Goal: Navigation & Orientation: Find specific page/section

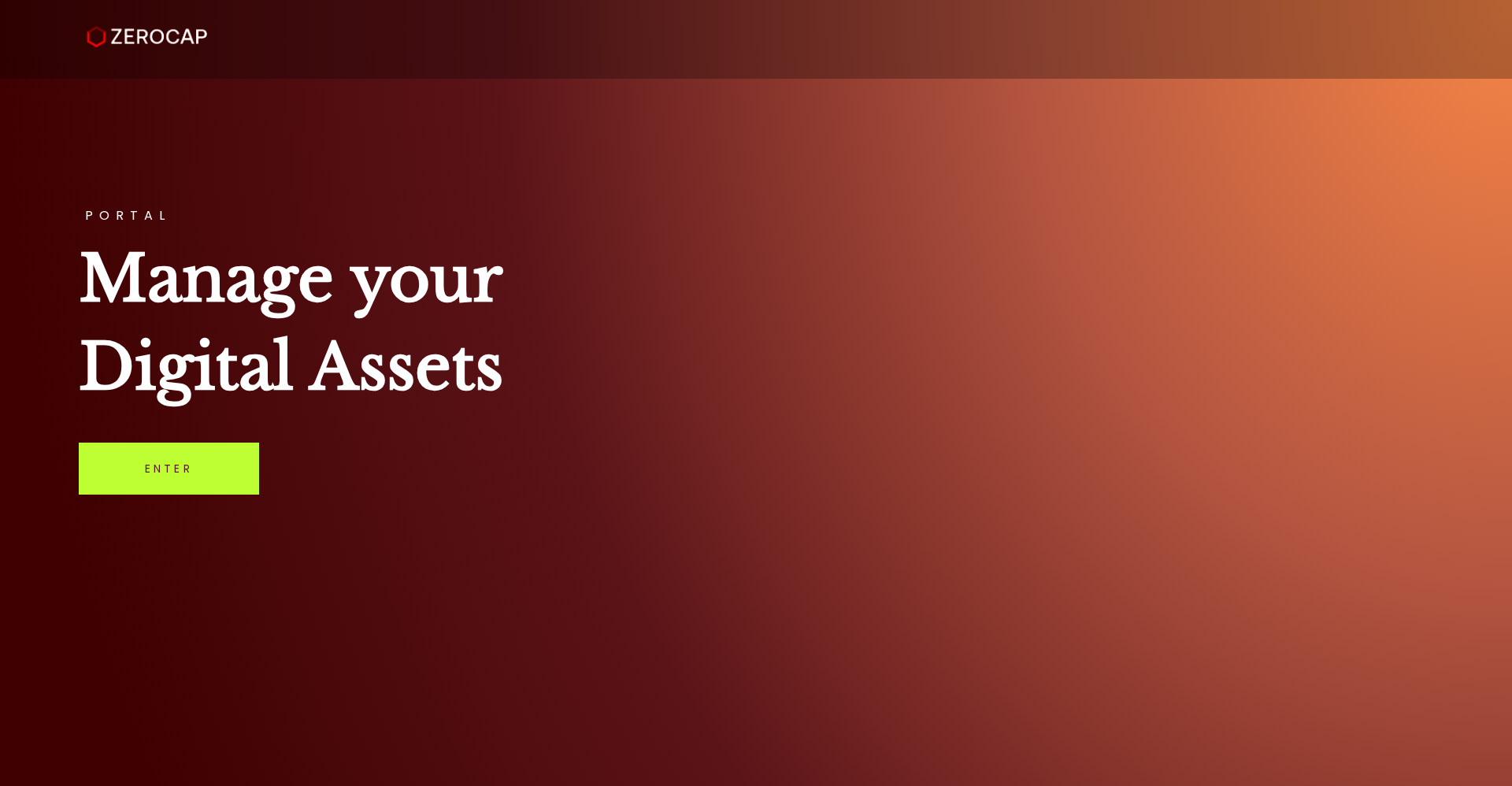
click at [144, 460] on link "Enter" at bounding box center [169, 468] width 180 height 52
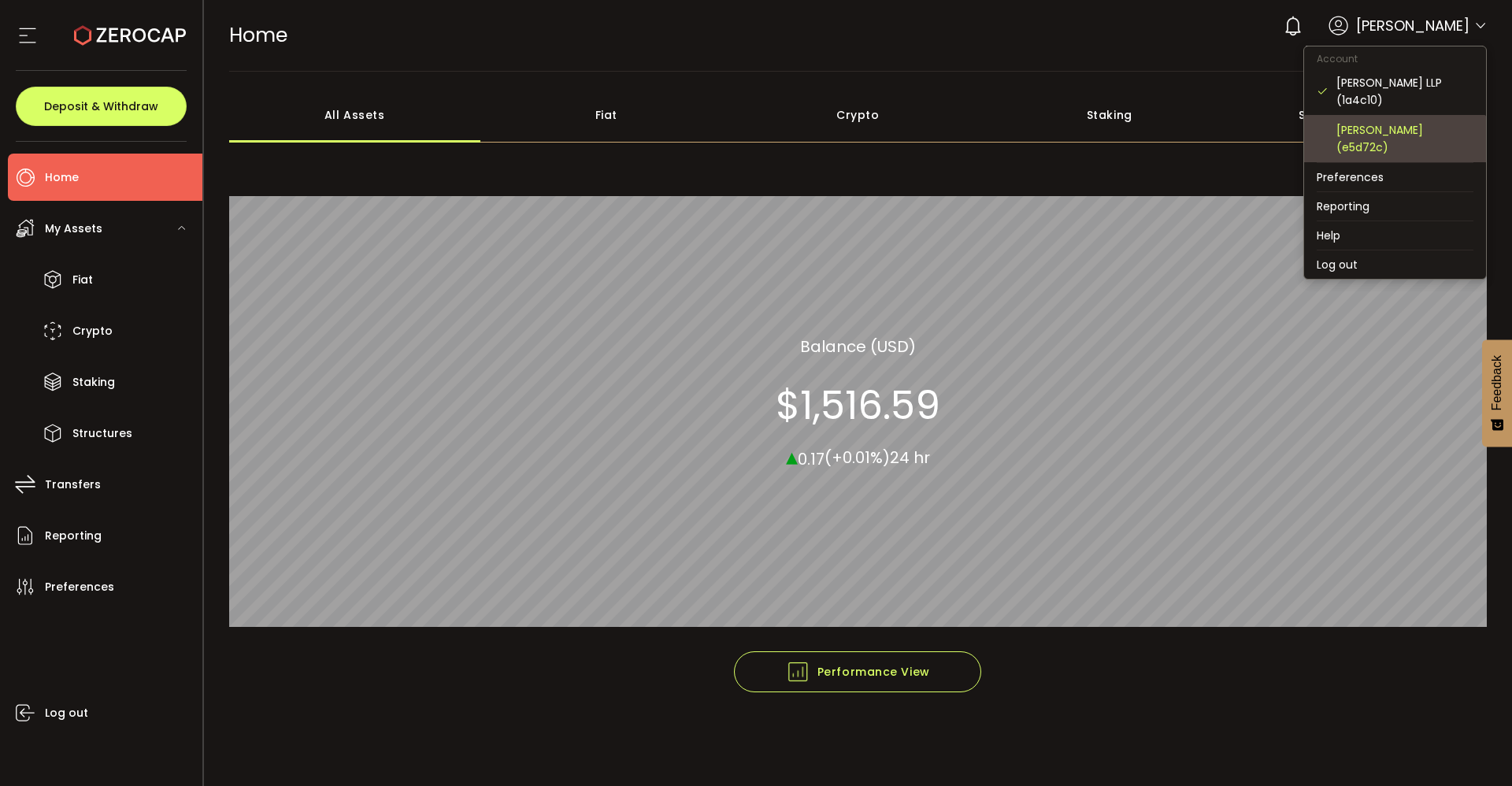
click at [1393, 125] on div "[PERSON_NAME] (e5d72c)" at bounding box center [1404, 138] width 137 height 34
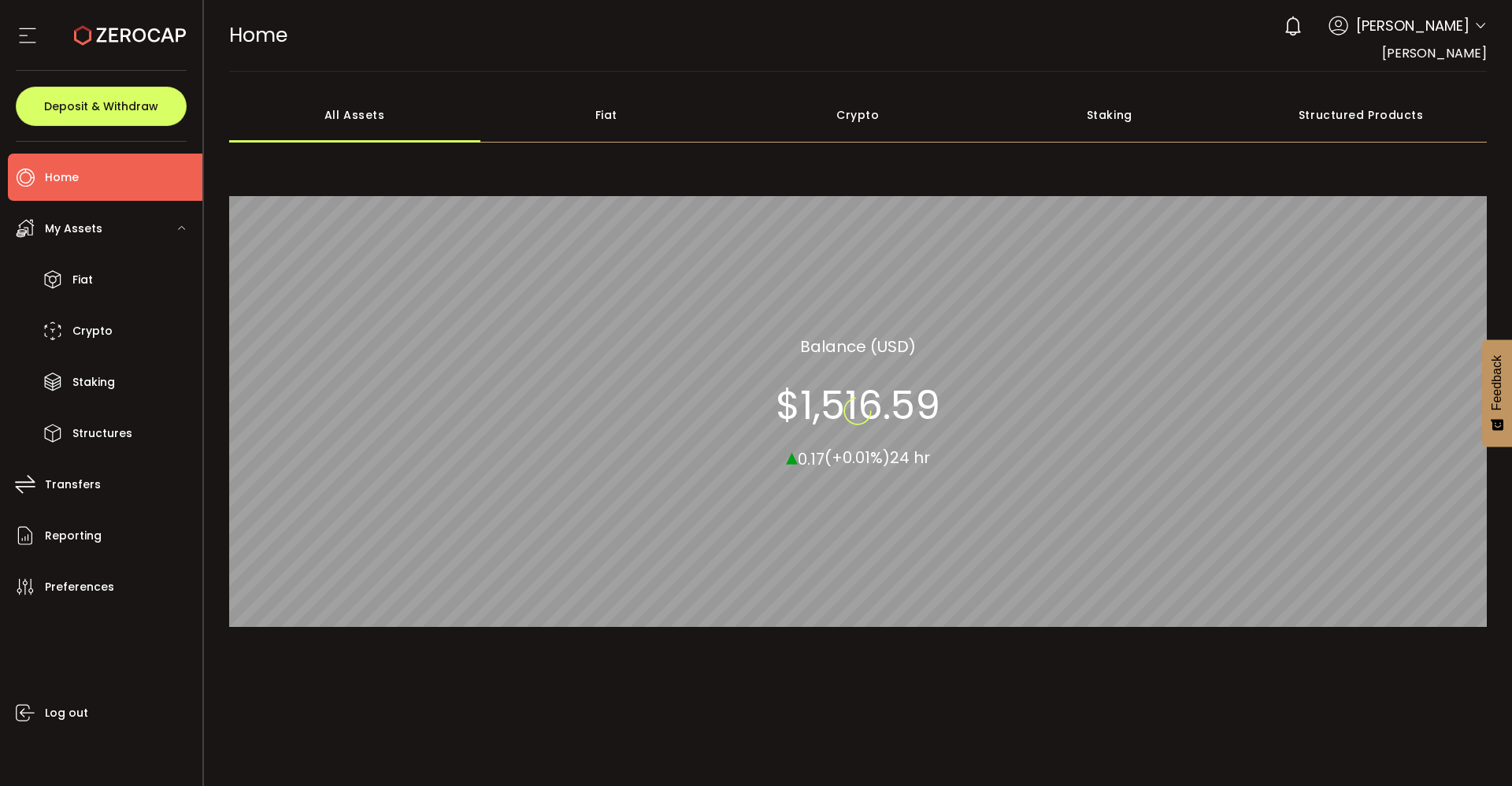
click at [1393, 125] on div "Structured Products" at bounding box center [1361, 115] width 252 height 55
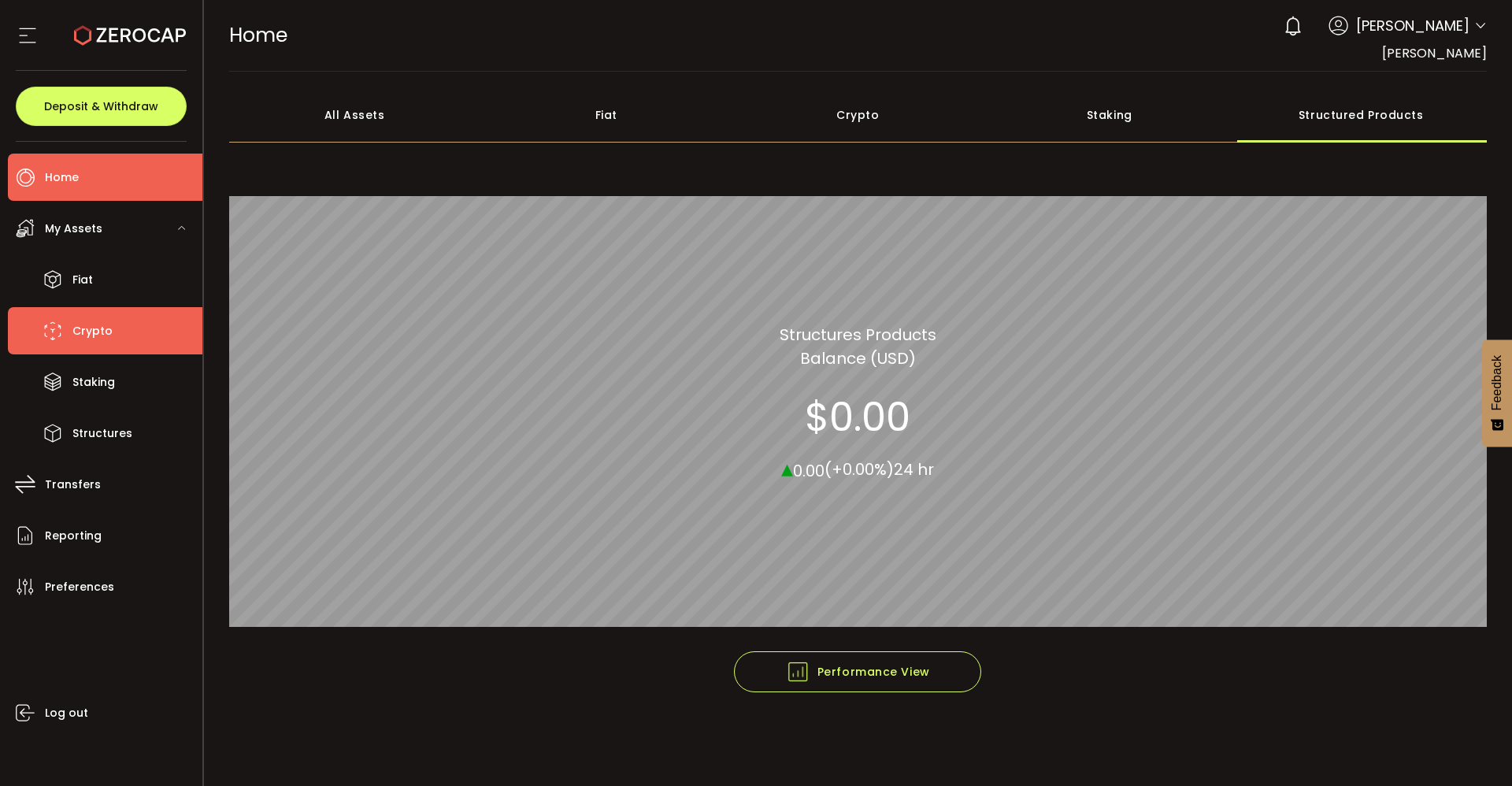
click at [96, 324] on span "Crypto" at bounding box center [93, 330] width 40 height 23
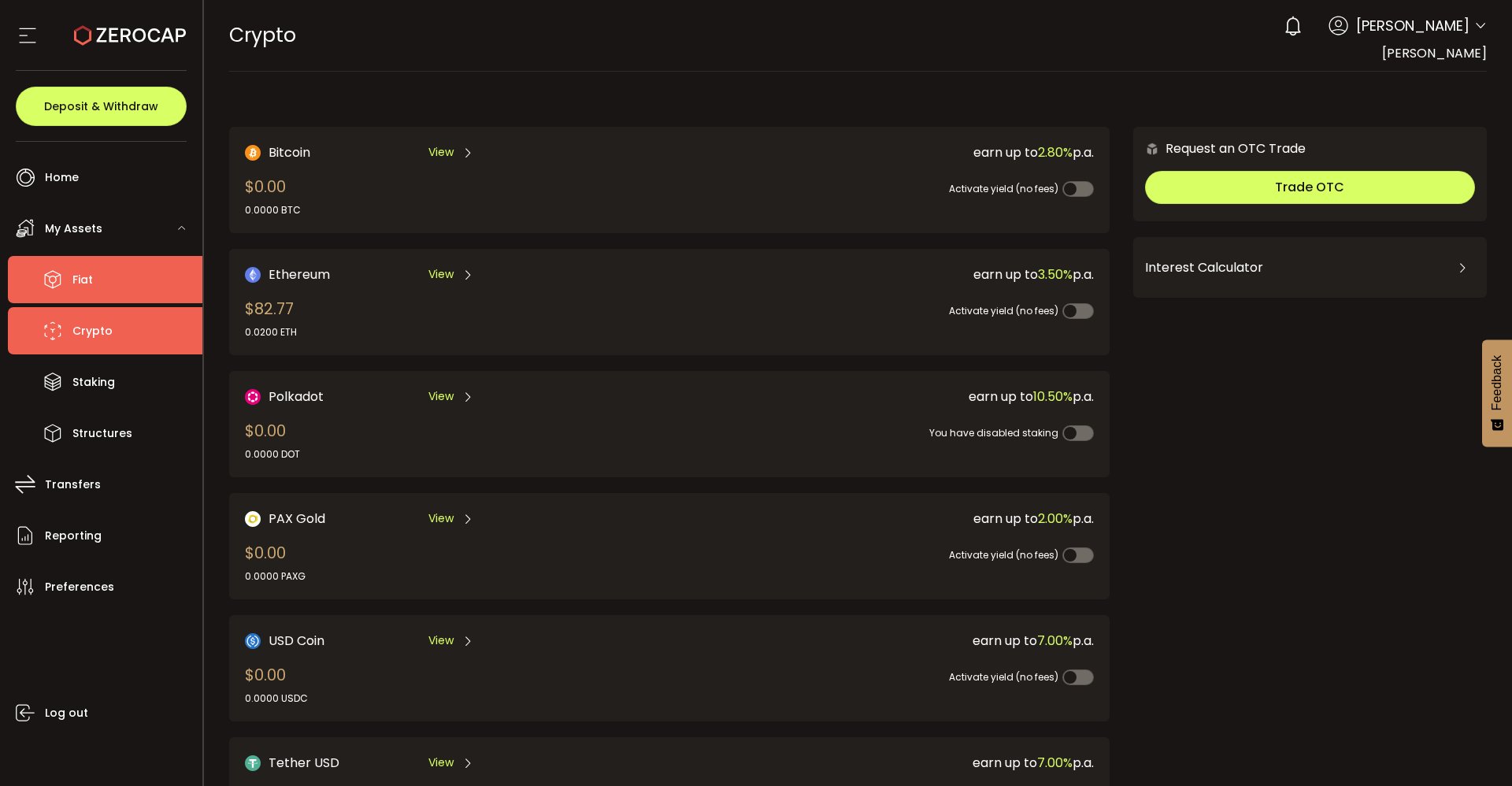
click at [81, 279] on span "Fiat" at bounding box center [82, 279] width 20 height 23
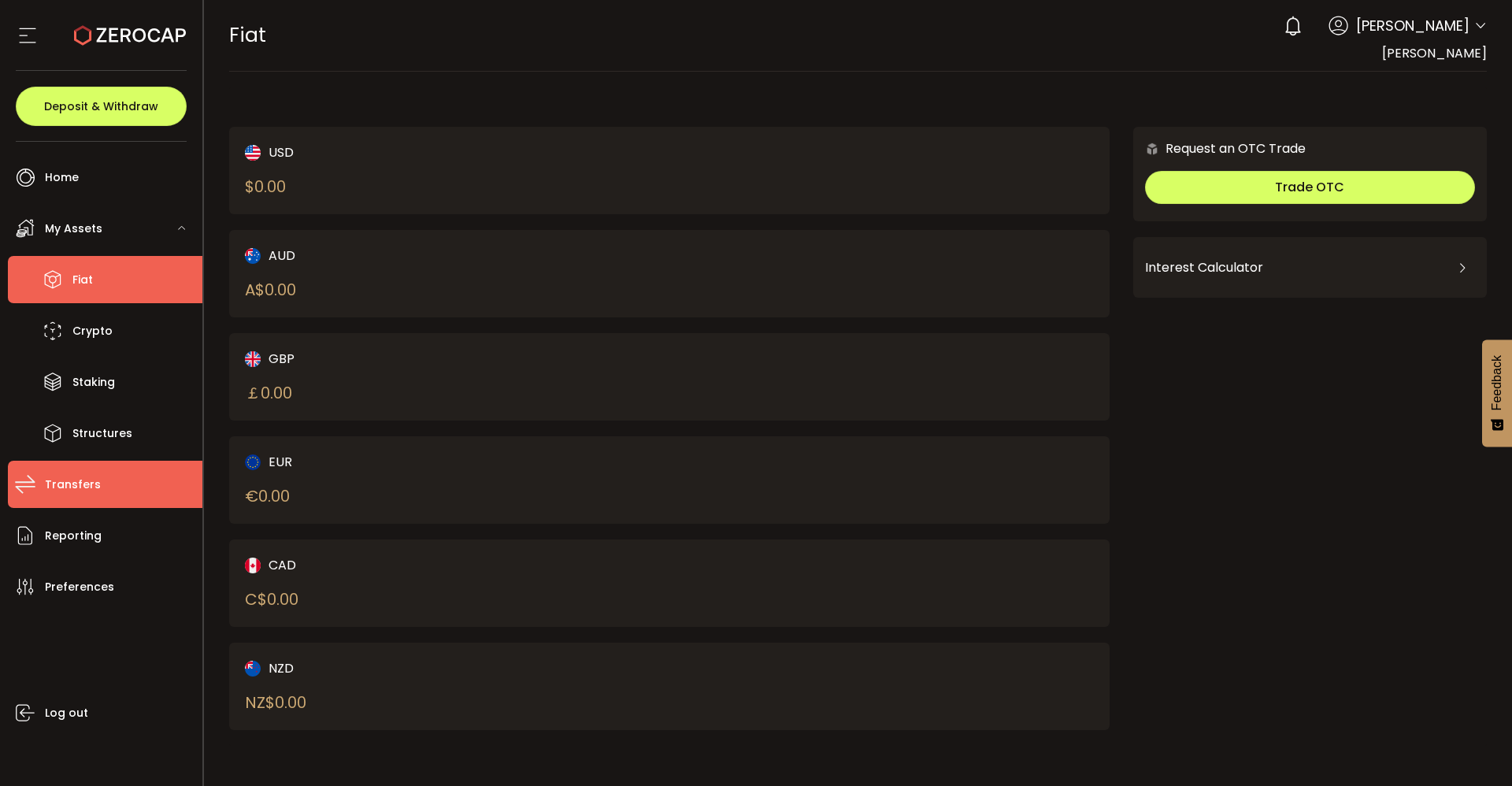
click at [81, 481] on span "Transfers" at bounding box center [72, 484] width 56 height 23
